Goal: Transaction & Acquisition: Purchase product/service

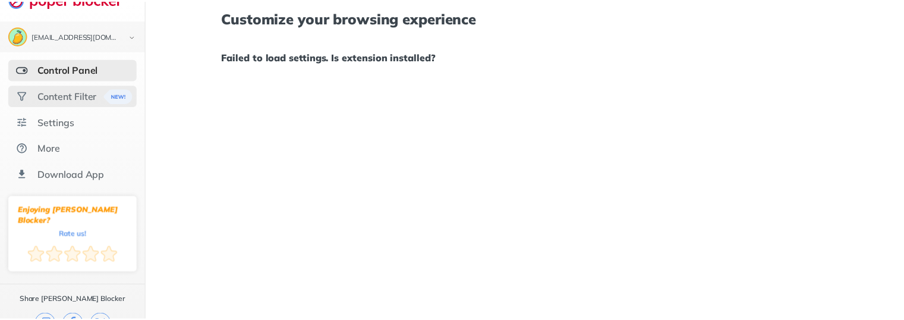
scroll to position [31, 0]
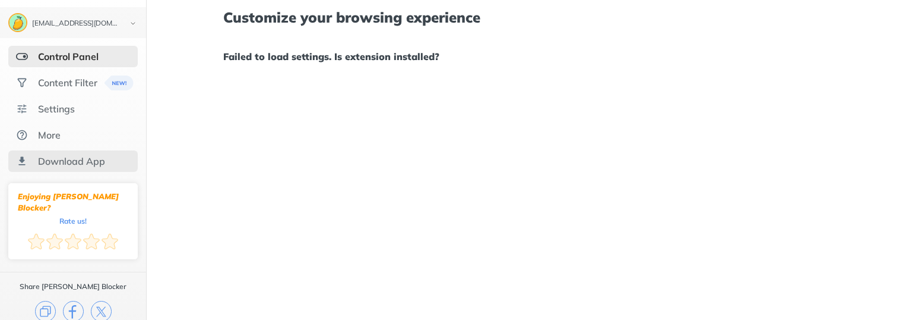
click at [91, 157] on div "Download App" at bounding box center [71, 161] width 67 height 12
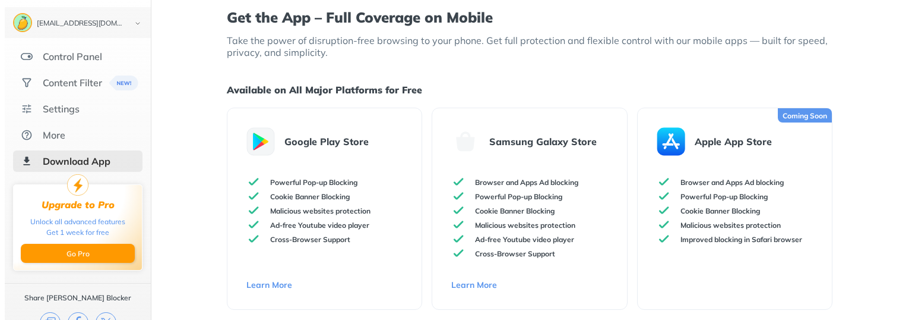
scroll to position [54, 0]
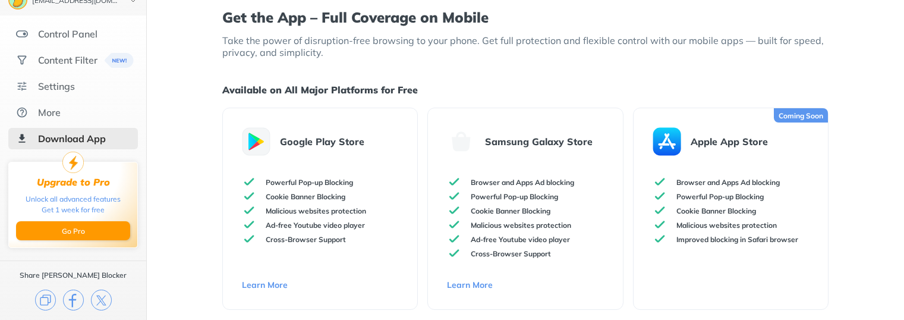
click at [71, 125] on ul "Control Panel Content Filter Settings More Download App" at bounding box center [73, 86] width 146 height 126
click at [58, 117] on div "More" at bounding box center [49, 112] width 23 height 12
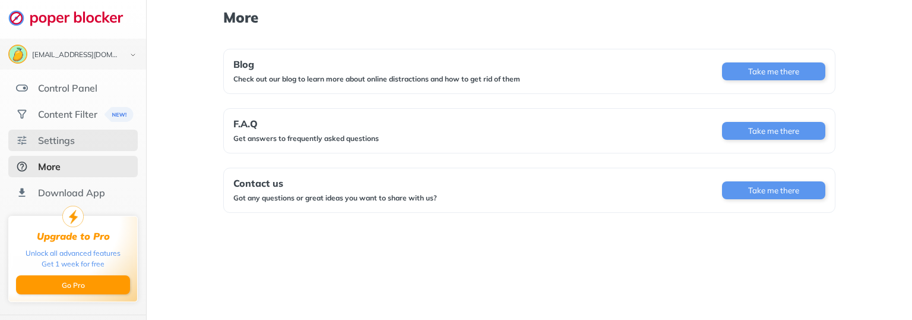
click at [96, 147] on div "Settings" at bounding box center [73, 140] width 130 height 21
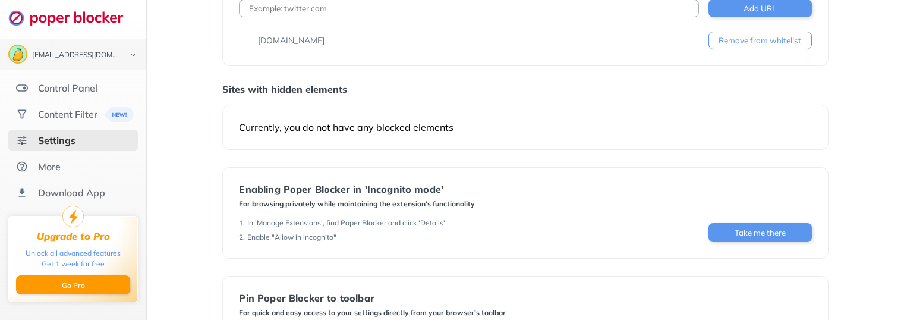
scroll to position [49, 0]
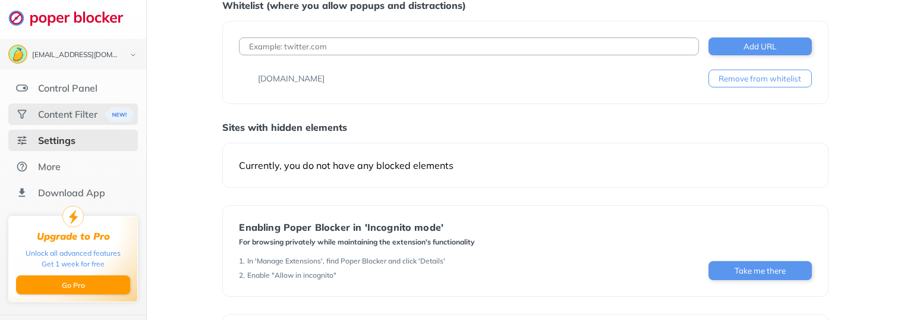
click at [67, 120] on div "Content Filter" at bounding box center [67, 114] width 59 height 12
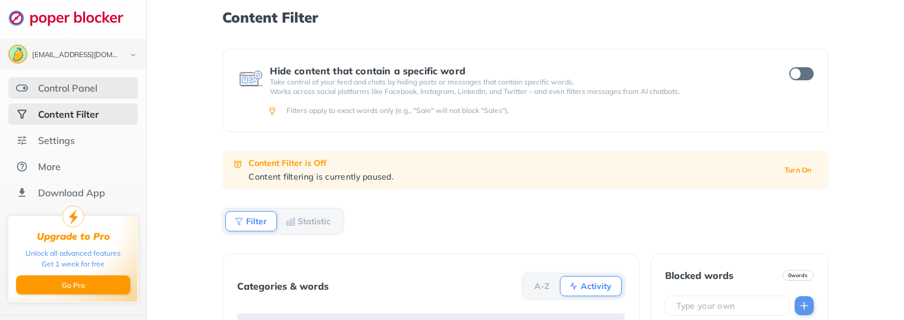
click at [80, 89] on div "Control Panel" at bounding box center [67, 88] width 59 height 12
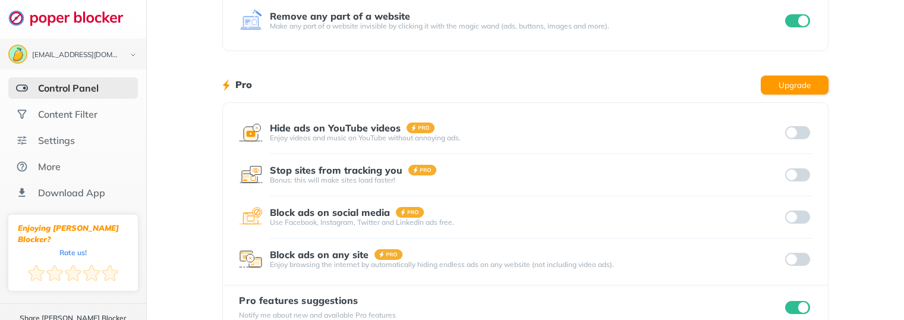
scroll to position [295, 0]
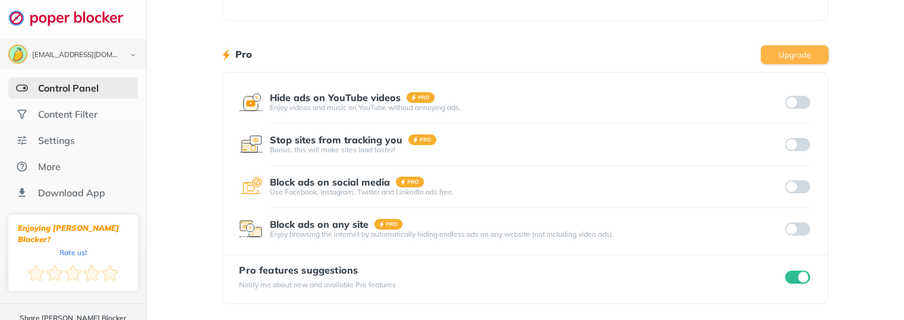
click at [813, 56] on button "Upgrade" at bounding box center [794, 54] width 68 height 19
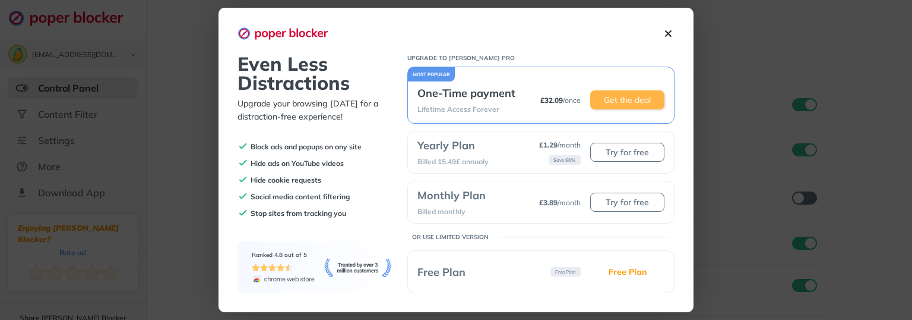
click at [618, 106] on button "Get the deal" at bounding box center [628, 99] width 74 height 19
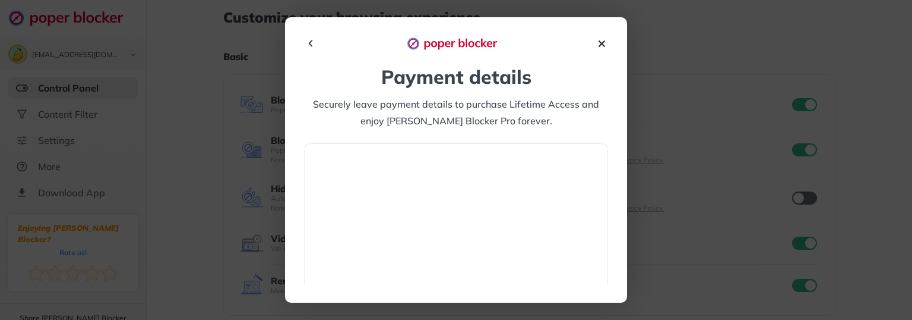
click at [601, 44] on img at bounding box center [602, 43] width 12 height 12
